Goal: Task Accomplishment & Management: Use online tool/utility

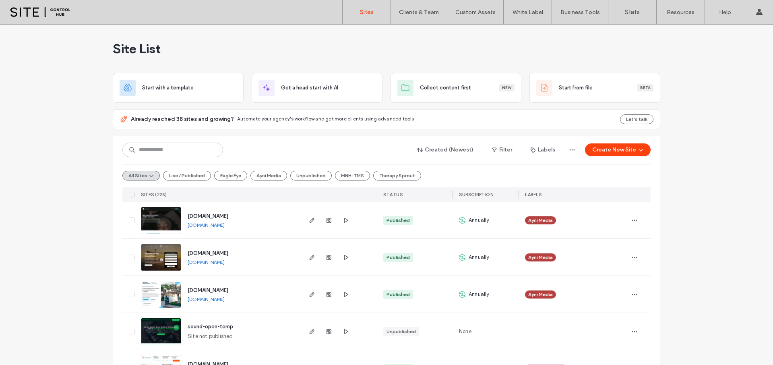
click at [170, 151] on input at bounding box center [172, 149] width 101 height 14
type input "****"
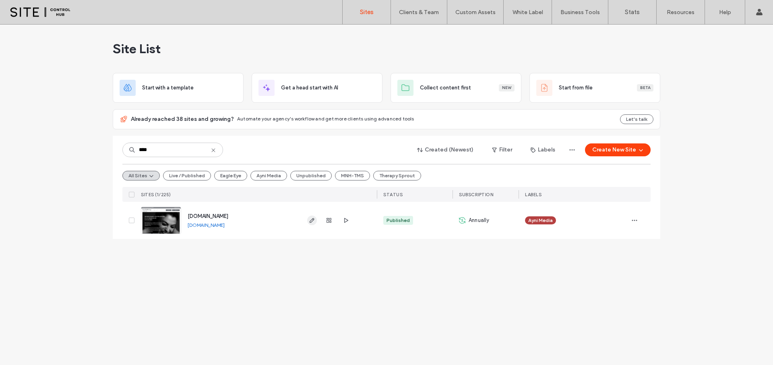
click at [313, 221] on icon "button" at bounding box center [312, 220] width 6 height 6
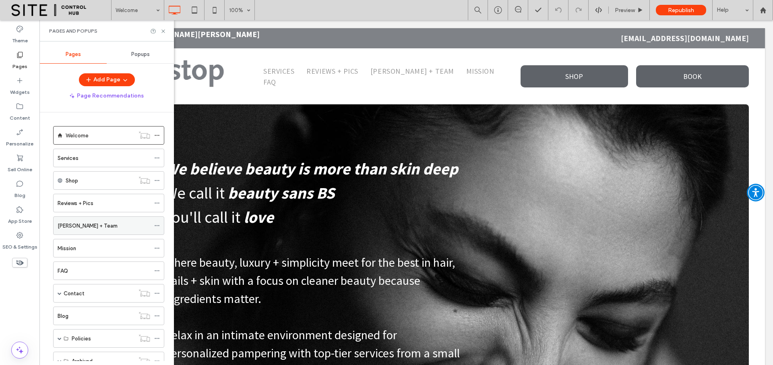
click at [79, 229] on label "Martha + Team" at bounding box center [88, 226] width 60 height 14
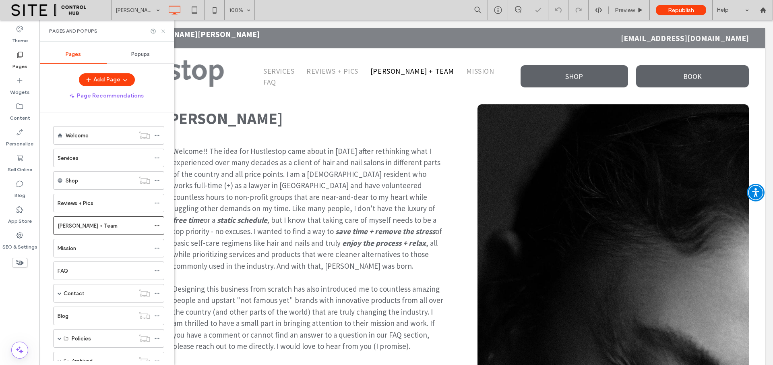
click at [163, 31] on icon at bounding box center [163, 31] width 6 height 6
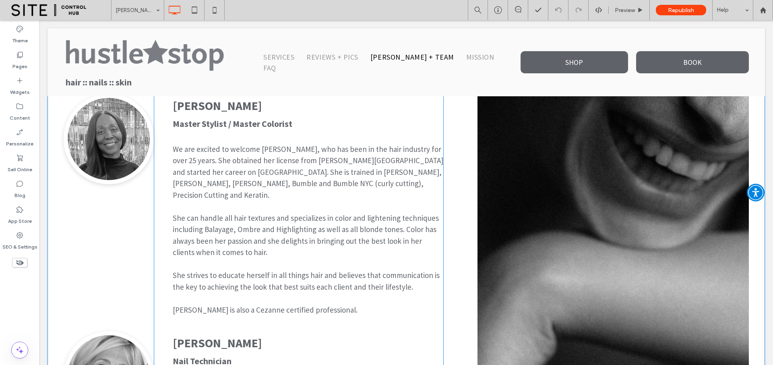
scroll to position [355, 0]
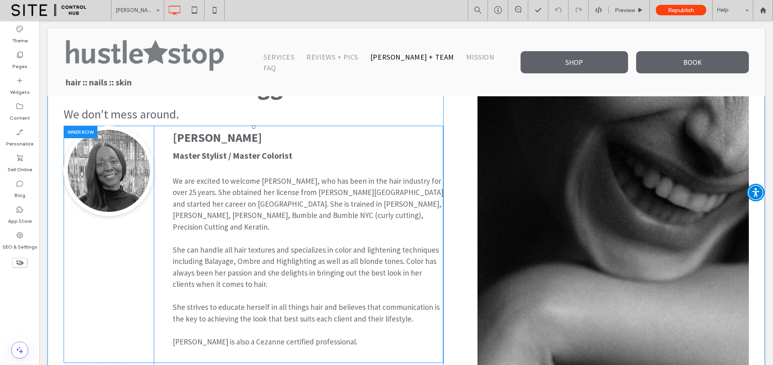
click at [78, 134] on div at bounding box center [81, 132] width 34 height 12
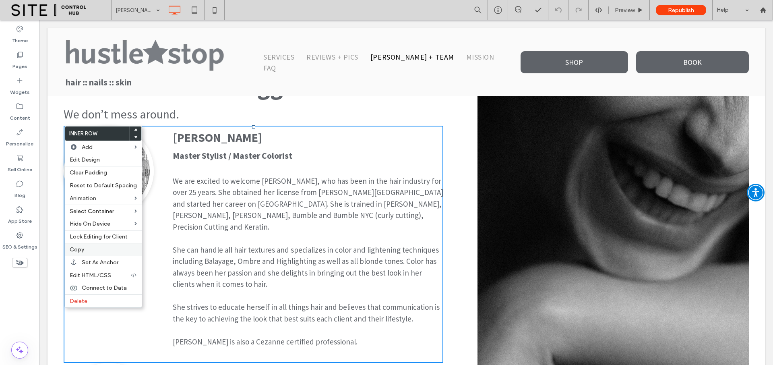
click at [82, 250] on span "Copy" at bounding box center [77, 249] width 14 height 7
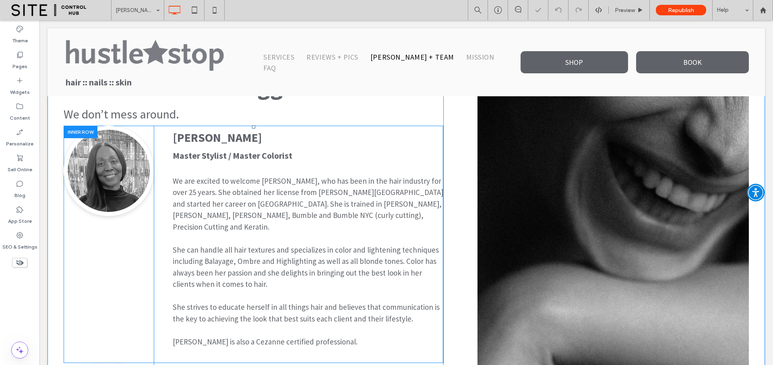
click at [78, 132] on div at bounding box center [81, 132] width 34 height 12
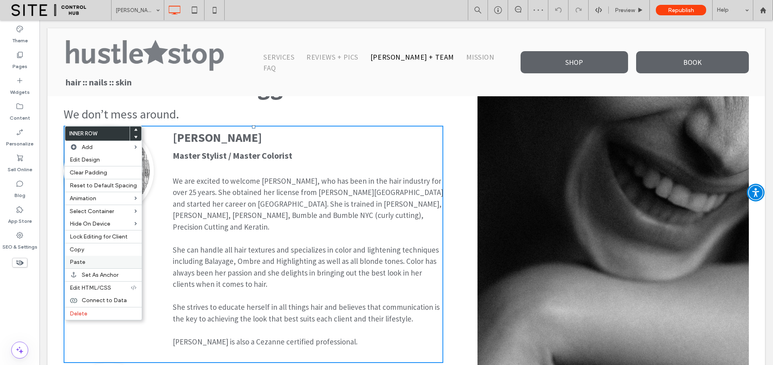
click at [91, 261] on label "Paste" at bounding box center [103, 261] width 67 height 7
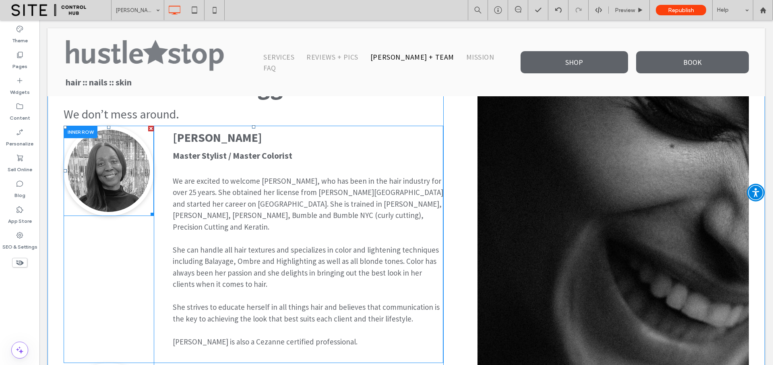
click at [119, 167] on img at bounding box center [109, 171] width 90 height 90
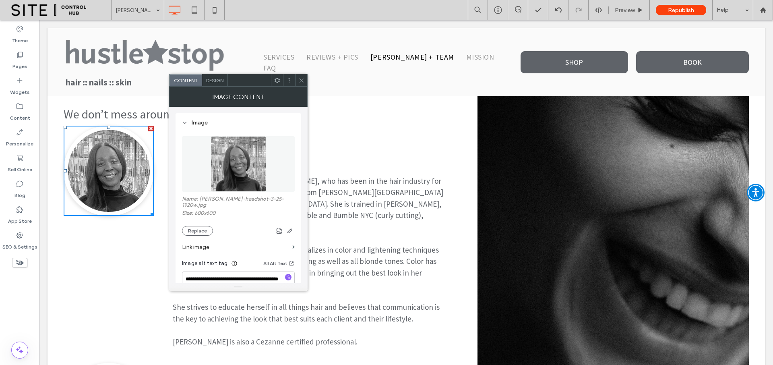
drag, startPoint x: 300, startPoint y: 83, endPoint x: 305, endPoint y: 89, distance: 7.1
click at [300, 83] on span at bounding box center [301, 80] width 6 height 12
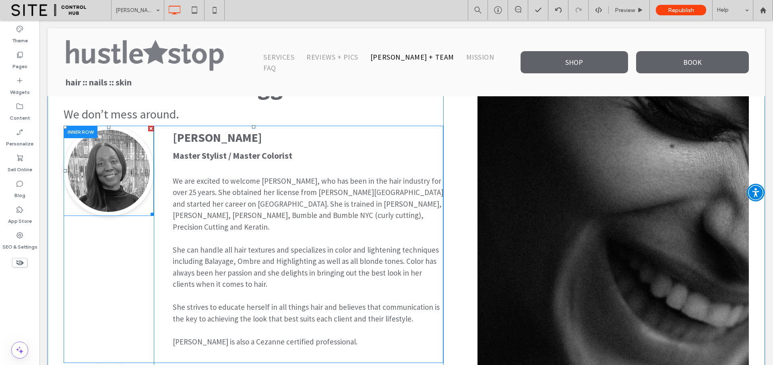
click at [121, 167] on img at bounding box center [109, 171] width 90 height 90
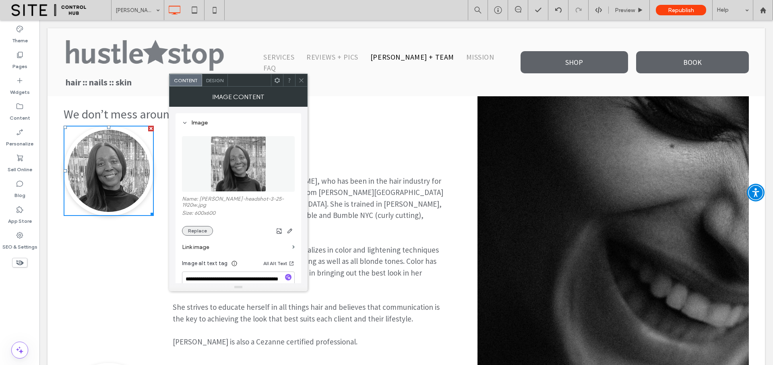
click at [190, 226] on button "Replace" at bounding box center [197, 231] width 31 height 10
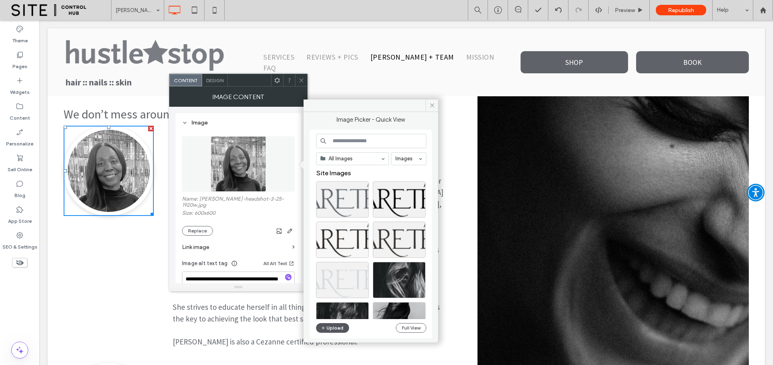
click at [326, 326] on button "Upload" at bounding box center [332, 328] width 33 height 10
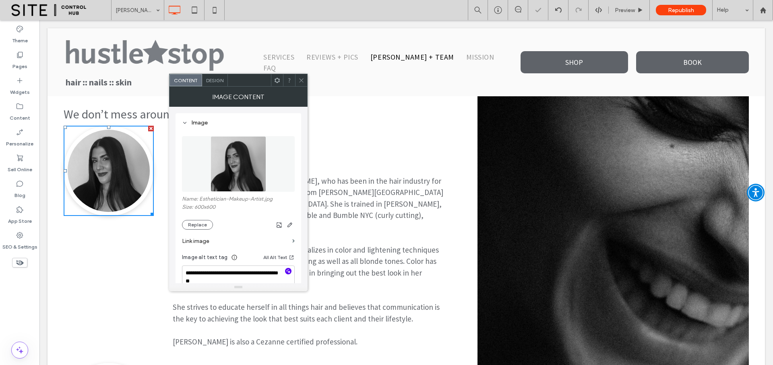
click at [289, 271] on use "button" at bounding box center [288, 271] width 4 height 4
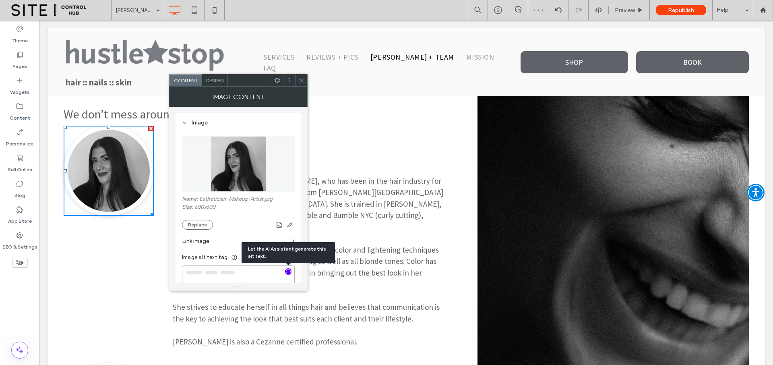
type textarea "**********"
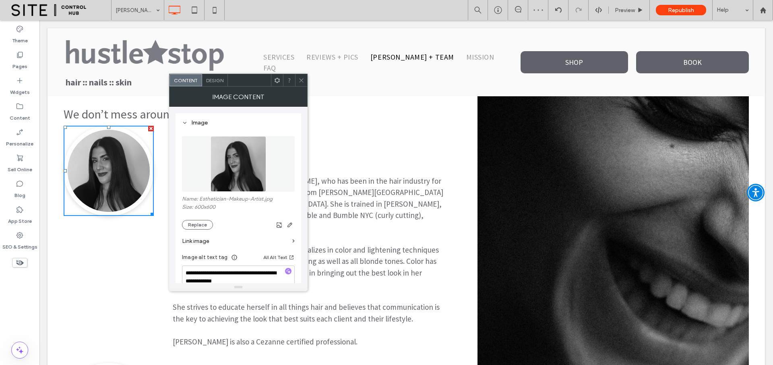
click at [300, 80] on icon at bounding box center [301, 80] width 6 height 6
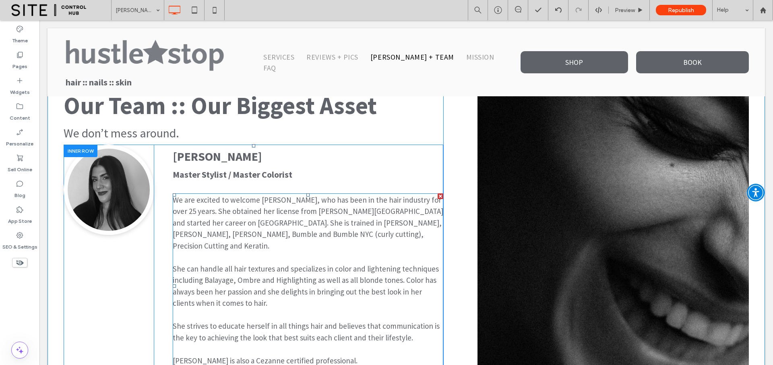
scroll to position [298, 0]
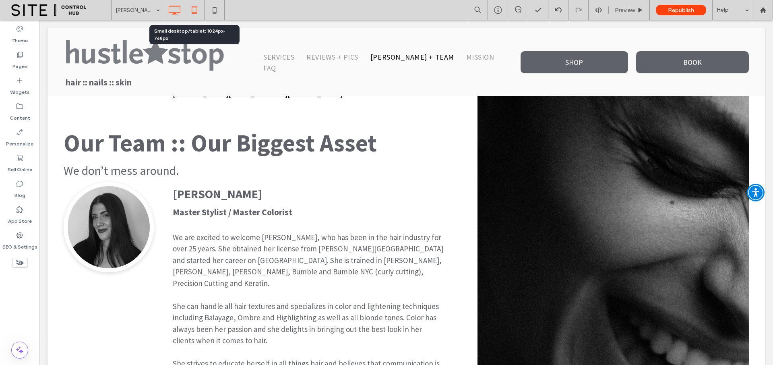
click at [196, 10] on use at bounding box center [194, 9] width 5 height 7
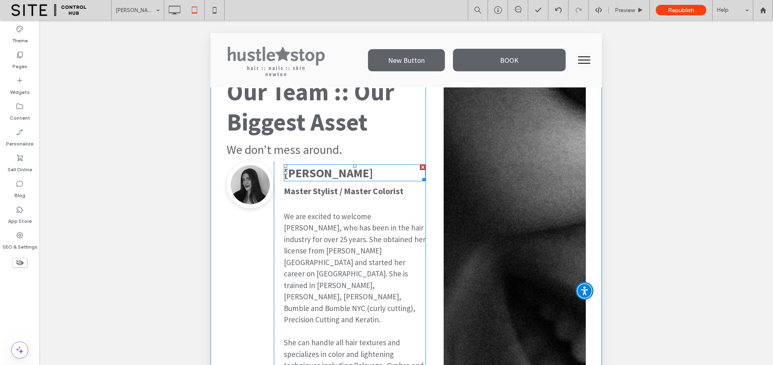
scroll to position [584, 0]
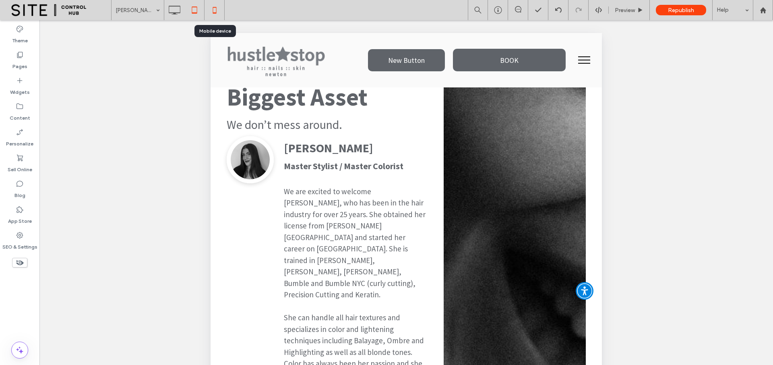
click at [216, 10] on icon at bounding box center [214, 10] width 16 height 16
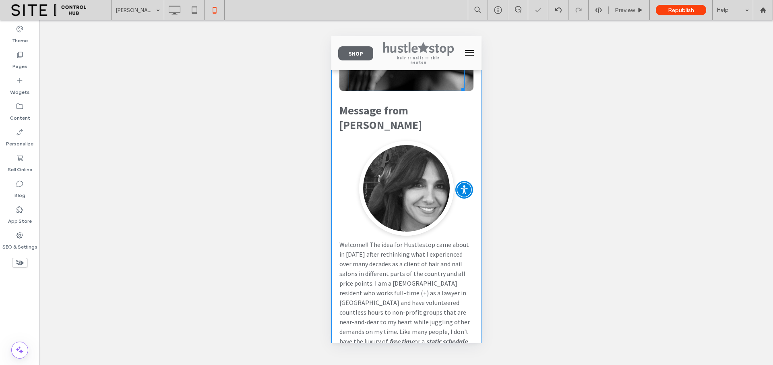
scroll to position [146, 0]
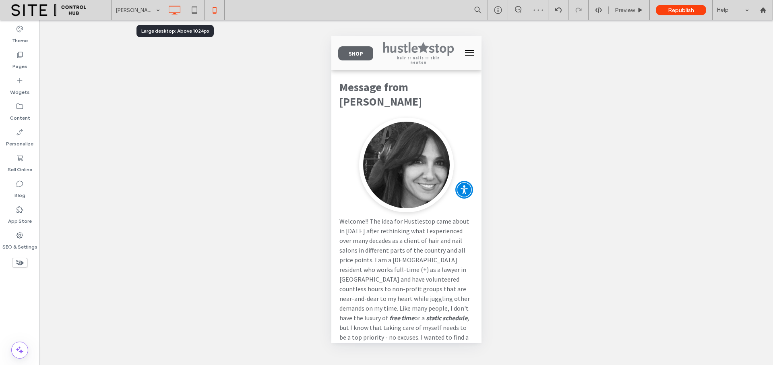
click at [177, 10] on icon at bounding box center [174, 10] width 16 height 16
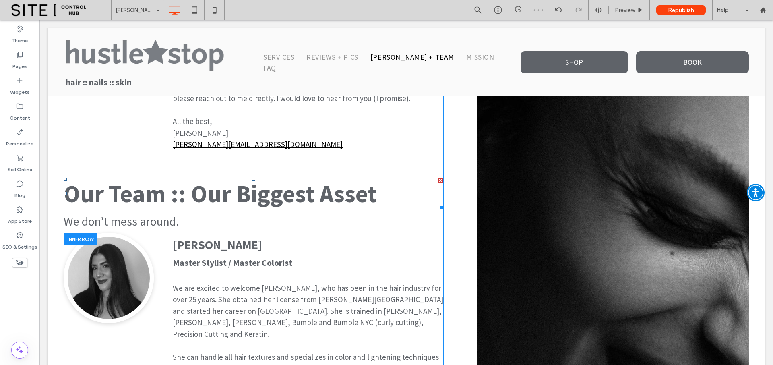
scroll to position [249, 0]
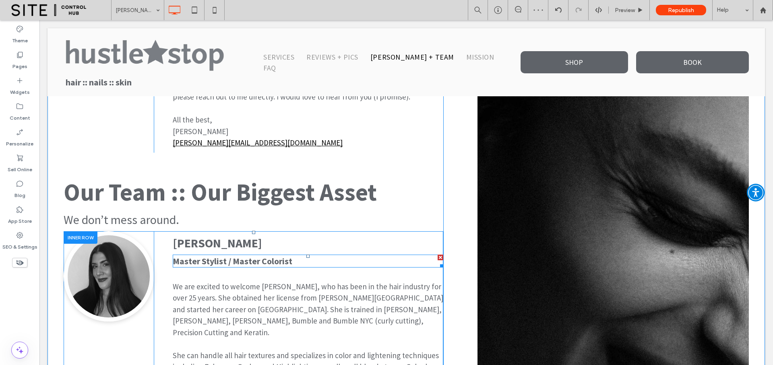
click at [209, 262] on strong "Master Stylist / Master Colorist" at bounding box center [233, 260] width 120 height 11
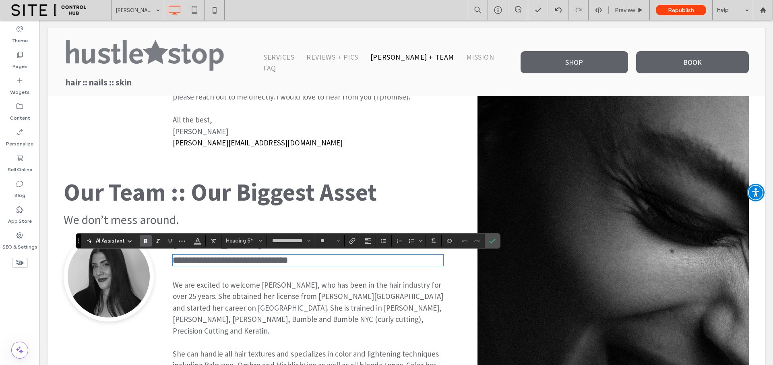
click at [201, 262] on strong "**********" at bounding box center [230, 260] width 115 height 9
drag, startPoint x: 179, startPoint y: 261, endPoint x: 304, endPoint y: 260, distance: 125.1
click at [304, 260] on h5 "**********" at bounding box center [308, 260] width 270 height 10
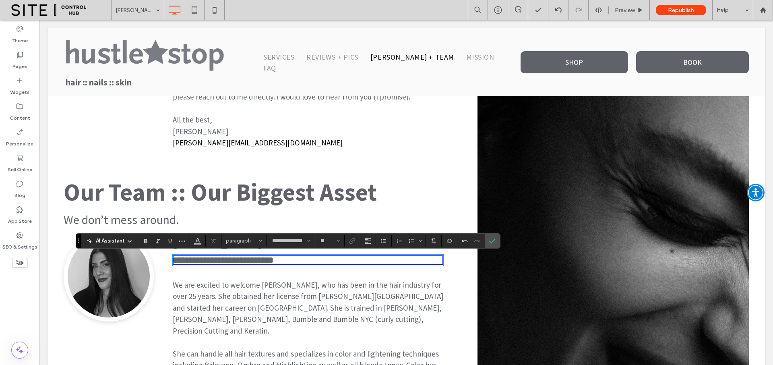
type input "**"
click at [177, 263] on strong "**********" at bounding box center [223, 260] width 101 height 9
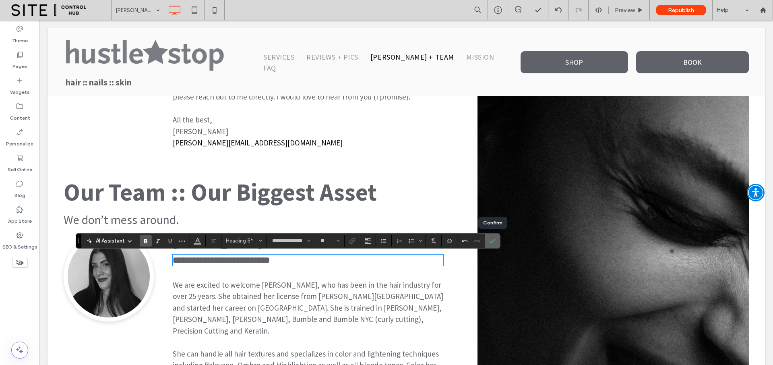
click at [490, 241] on use "Confirm" at bounding box center [492, 240] width 6 height 5
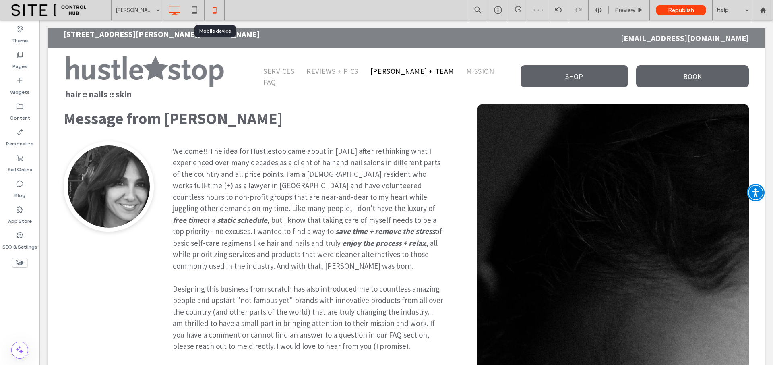
click at [214, 6] on icon at bounding box center [214, 10] width 16 height 16
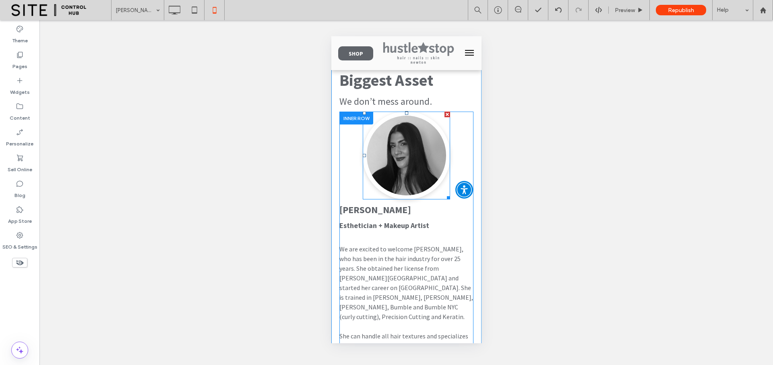
scroll to position [653, 0]
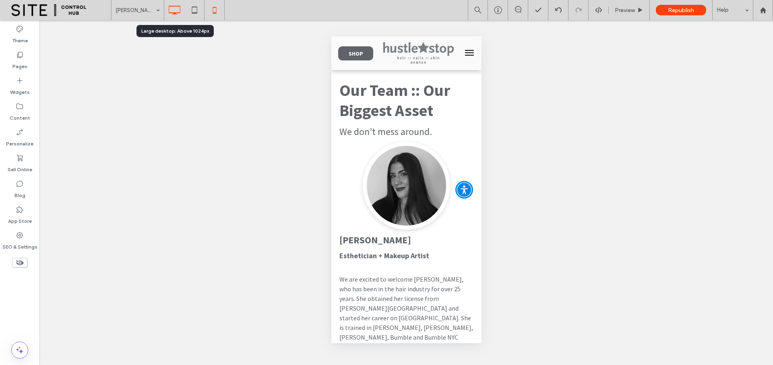
click at [173, 14] on use at bounding box center [175, 10] width 12 height 9
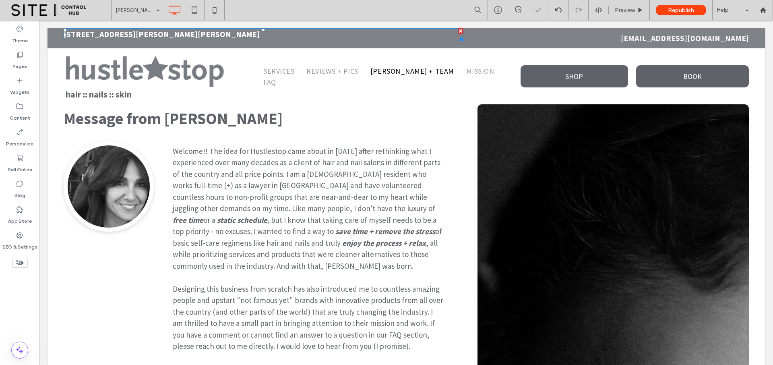
scroll to position [0, 0]
click at [763, 11] on use at bounding box center [762, 10] width 6 height 6
